Goal: Navigation & Orientation: Find specific page/section

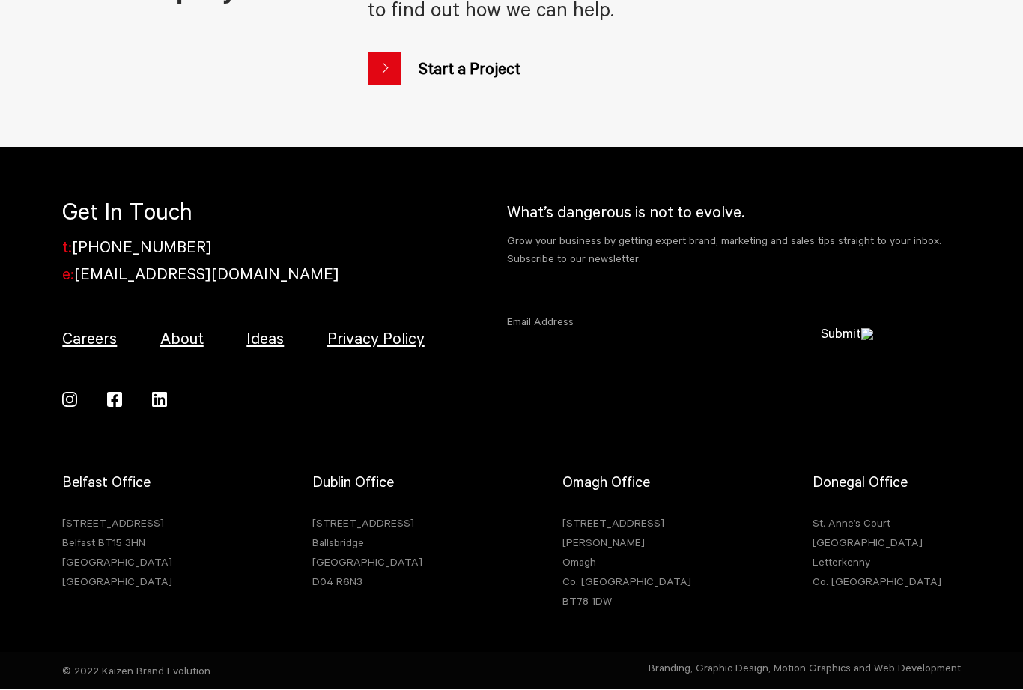
scroll to position [2245, 0]
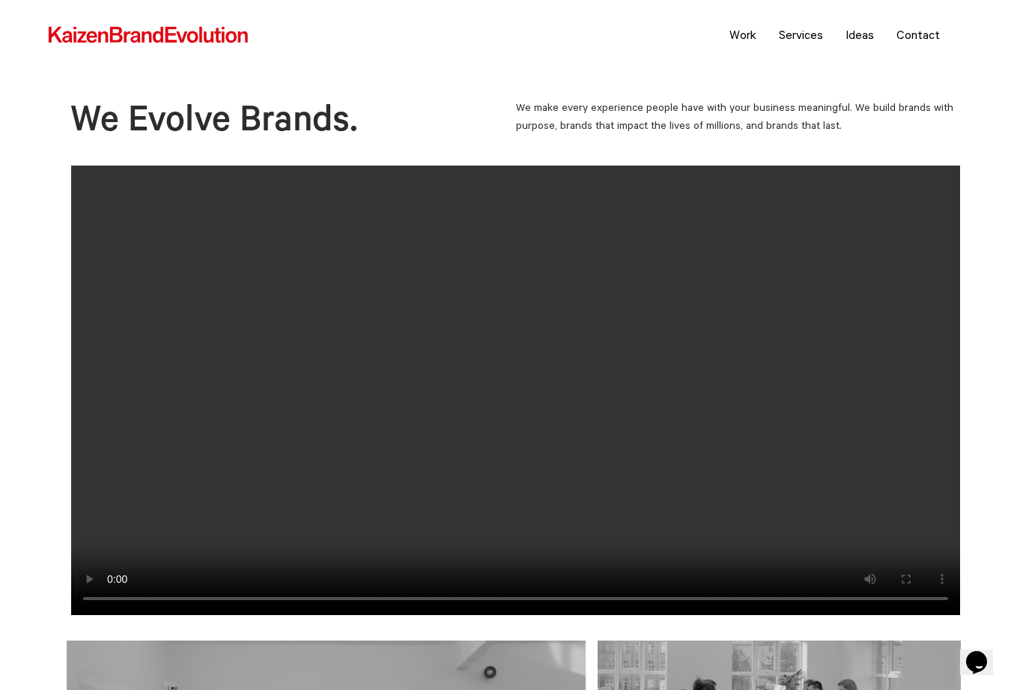
click at [854, 38] on link "Ideas" at bounding box center [859, 34] width 51 height 37
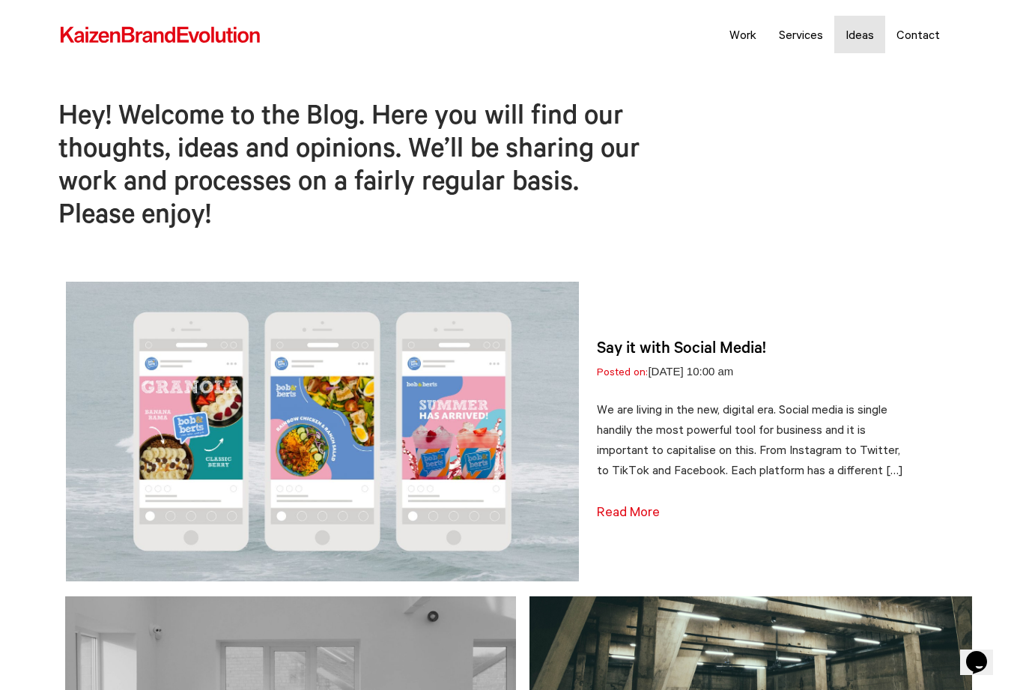
click at [806, 37] on link "Services" at bounding box center [801, 34] width 67 height 37
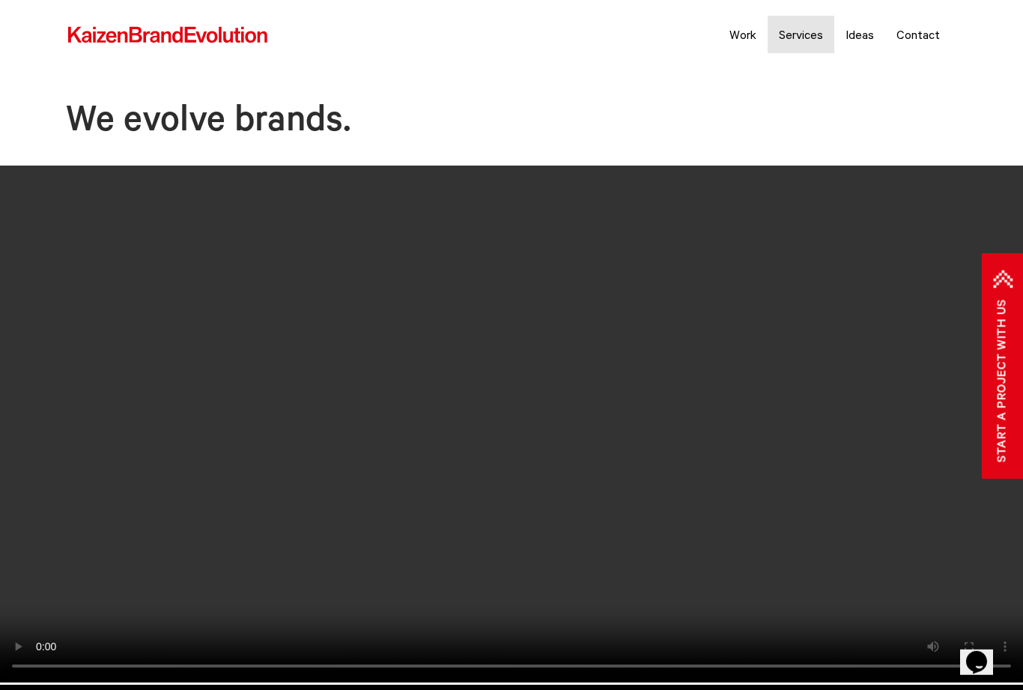
scroll to position [21, 0]
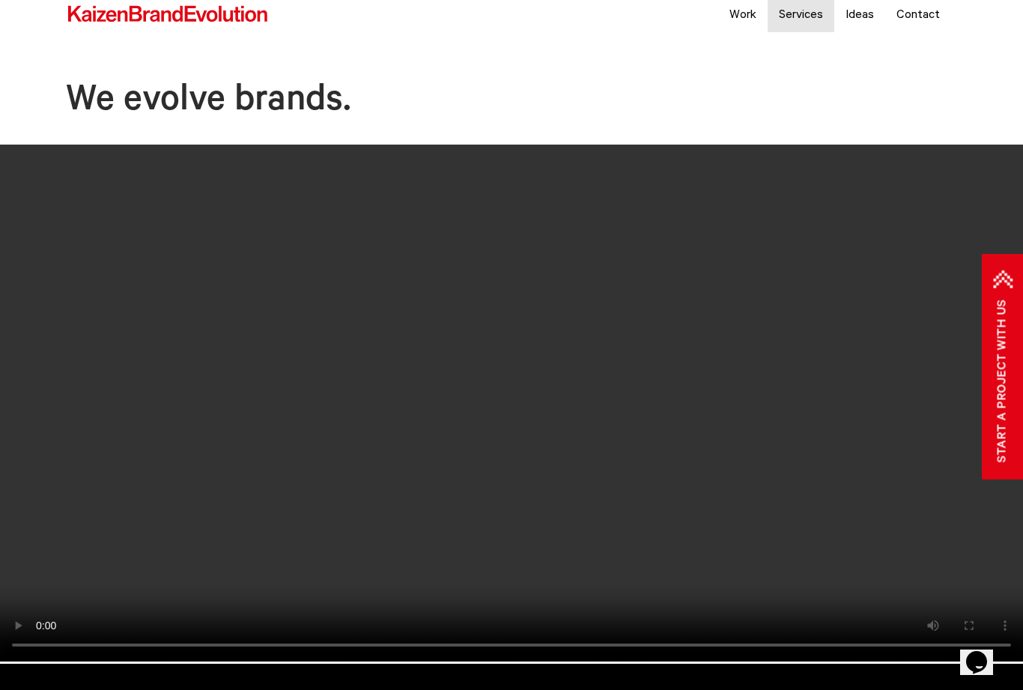
click at [520, 436] on video at bounding box center [511, 403] width 1023 height 517
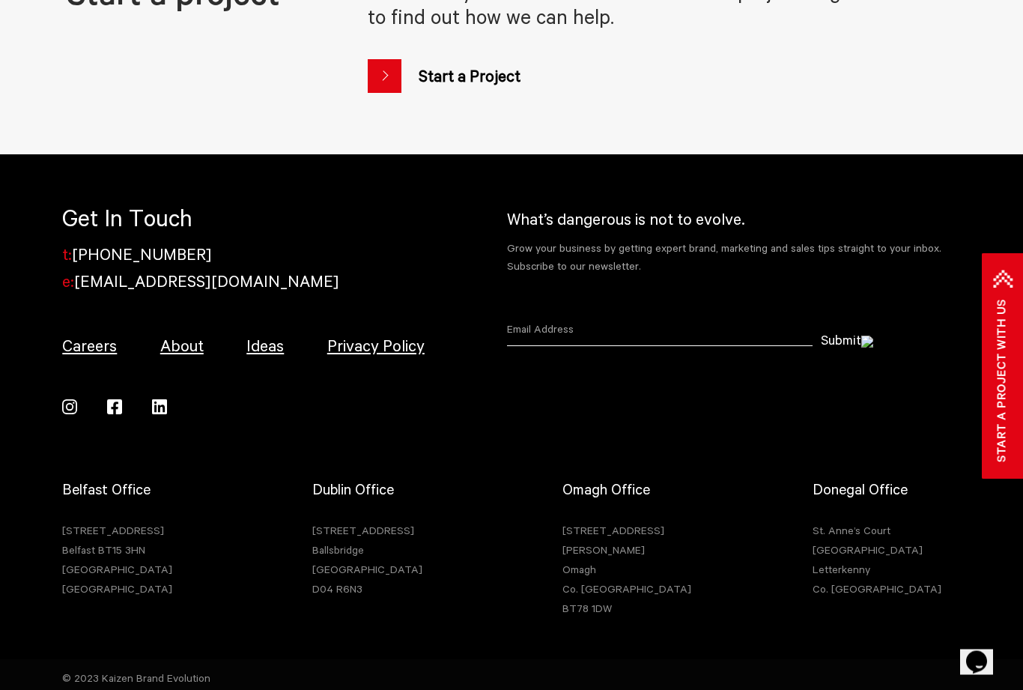
scroll to position [2263, 0]
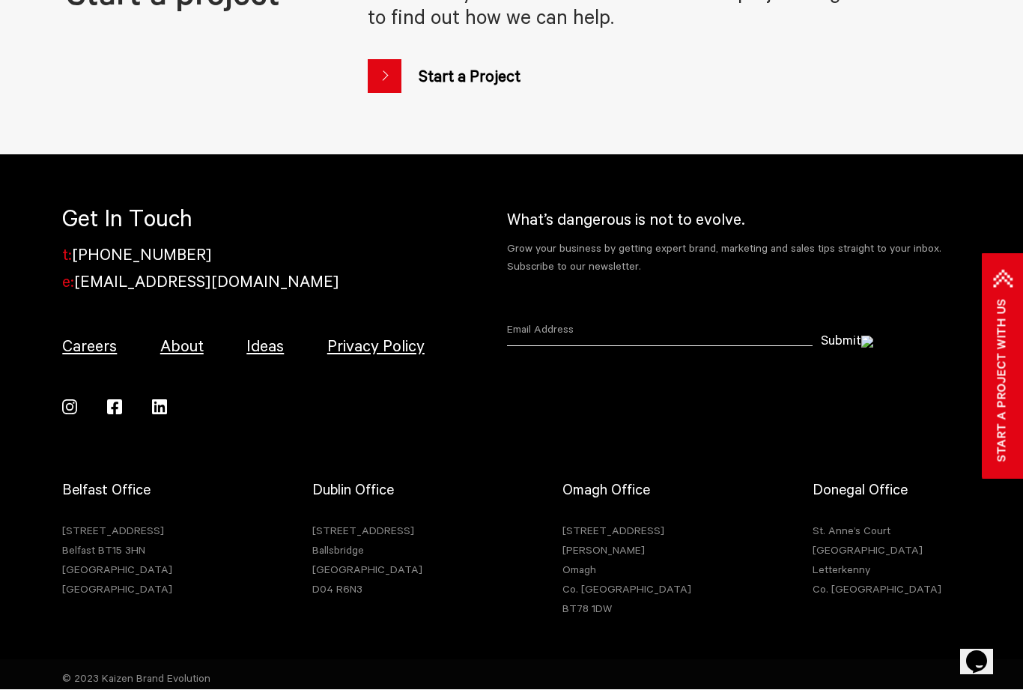
click at [165, 687] on div "© 2023 Kaizen Brand Evolution Branding, Graphic Design, Motion Graphics and Web…" at bounding box center [511, 678] width 920 height 18
click at [159, 687] on div "© 2023 Kaizen Brand Evolution Branding, Graphic Design, Motion Graphics and Web…" at bounding box center [511, 678] width 920 height 18
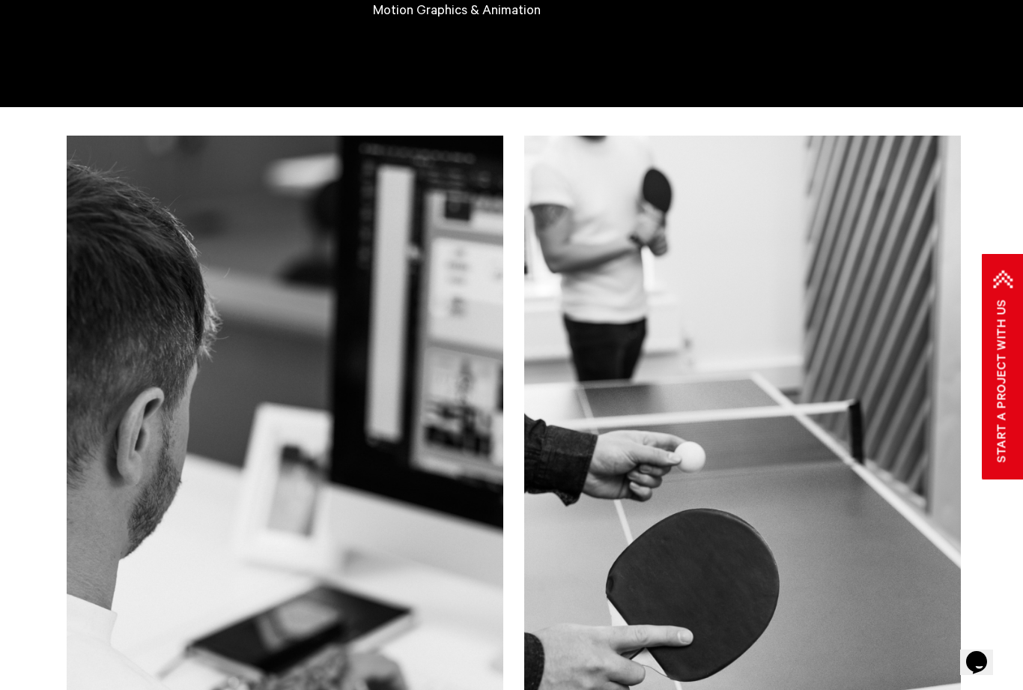
scroll to position [1361, 0]
